Goal: Navigation & Orientation: Find specific page/section

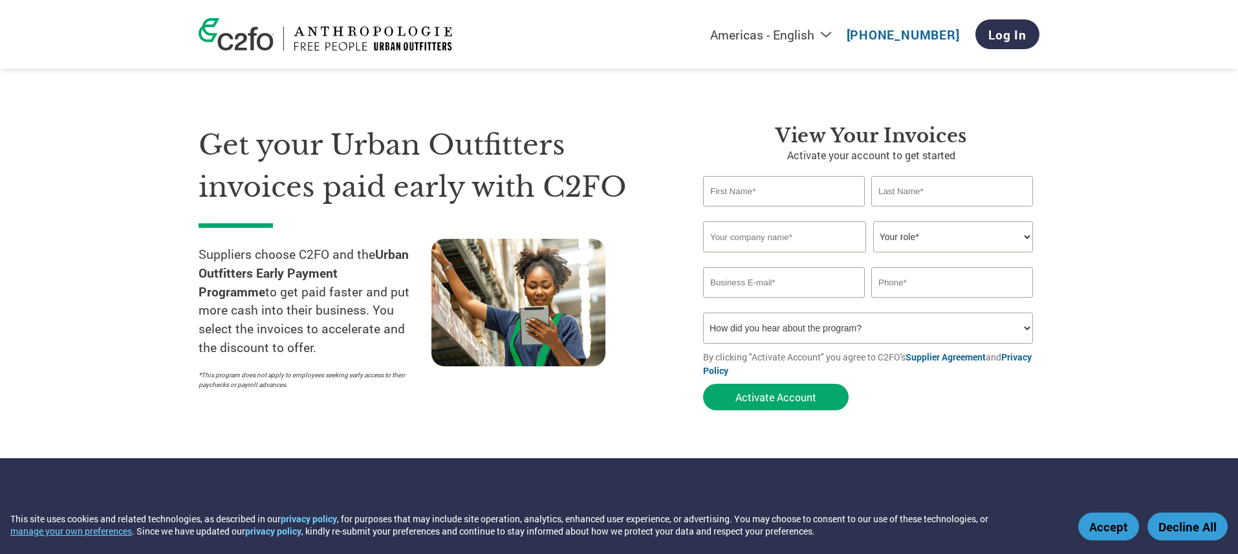
select select "en-[GEOGRAPHIC_DATA]"
click at [986, 33] on link "Log In" at bounding box center [1007, 34] width 64 height 30
select select "en-[GEOGRAPHIC_DATA]"
click at [484, 390] on div at bounding box center [547, 317] width 233 height 157
